Goal: Task Accomplishment & Management: Manage account settings

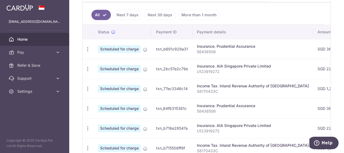
scroll to position [162, 0]
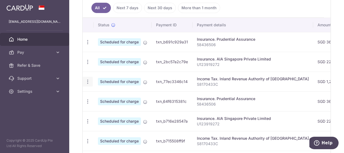
click at [88, 79] on icon "button" at bounding box center [88, 82] width 6 height 6
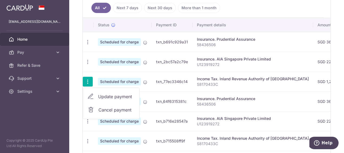
click at [107, 93] on span "Update payment" at bounding box center [116, 96] width 37 height 6
radio input "true"
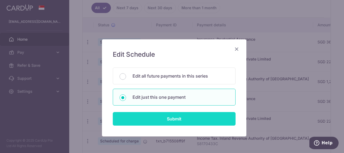
click at [177, 118] on input "Submit" at bounding box center [174, 119] width 123 height 14
radio input "true"
type input "1,284.43"
type input "[DATE]"
type input "S8170433C"
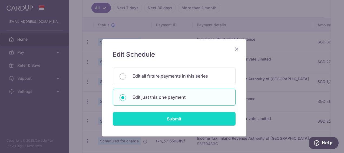
type input "VTAX25R"
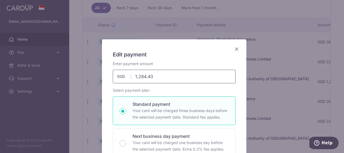
drag, startPoint x: 156, startPoint y: 75, endPoint x: 131, endPoint y: 75, distance: 24.9
click at [131, 75] on input "1,284.43" at bounding box center [174, 77] width 123 height 14
click at [213, 72] on input "1,284.43" at bounding box center [174, 77] width 123 height 14
click at [213, 73] on input "1,284.43" at bounding box center [174, 77] width 123 height 14
click at [140, 77] on input "1,284.43" at bounding box center [174, 77] width 123 height 14
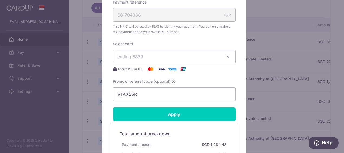
scroll to position [217, 0]
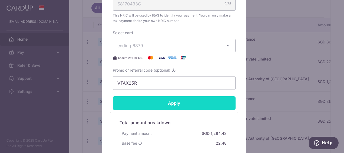
type input "1,130.43"
click at [166, 100] on form "By clicking apply, you will make changes to all payments to Inland Revenue Auth…" at bounding box center [174, 8] width 123 height 328
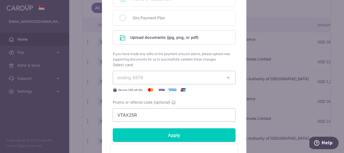
scroll to position [298, 0]
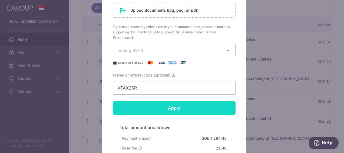
click at [189, 105] on input "Apply" at bounding box center [174, 108] width 123 height 14
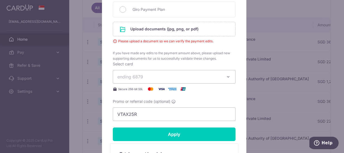
scroll to position [271, 0]
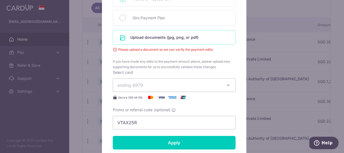
click at [159, 41] on input "file" at bounding box center [174, 37] width 122 height 14
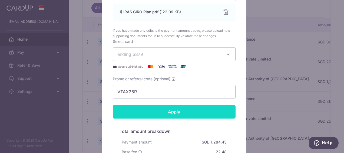
scroll to position [379, 0]
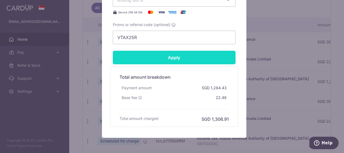
click at [184, 57] on input "Apply" at bounding box center [174, 58] width 123 height 14
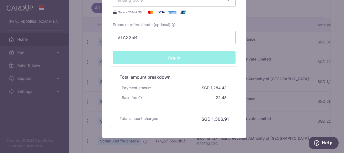
type input "Successfully Applied"
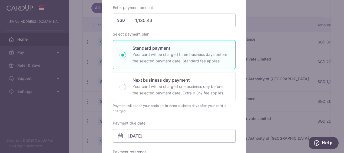
scroll to position [14, 0]
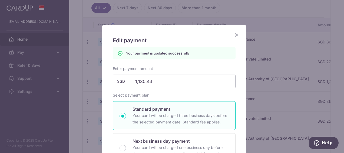
click at [235, 36] on icon "Close" at bounding box center [237, 34] width 6 height 7
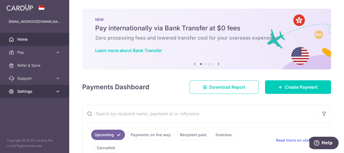
click at [42, 90] on span "Settings" at bounding box center [35, 91] width 36 height 5
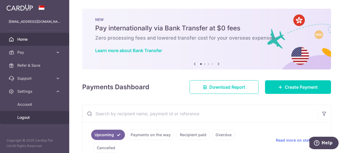
click at [27, 118] on span "Logout" at bounding box center [35, 117] width 36 height 5
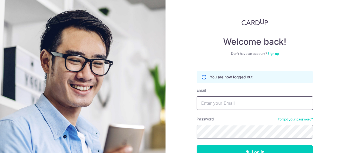
click at [208, 103] on input "Email" at bounding box center [255, 103] width 116 height 14
type input "[EMAIL_ADDRESS][DOMAIN_NAME]"
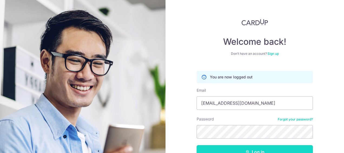
click at [255, 148] on button "Log in" at bounding box center [255, 152] width 116 height 14
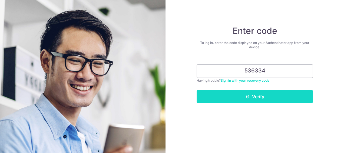
type input "536334"
click at [271, 95] on button "Verify" at bounding box center [255, 97] width 116 height 14
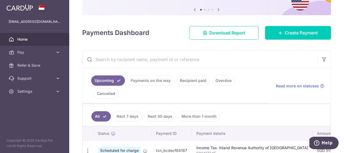
scroll to position [73, 0]
